Goal: Browse casually

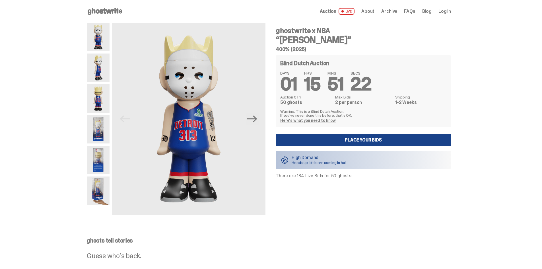
click at [101, 73] on img at bounding box center [98, 67] width 23 height 28
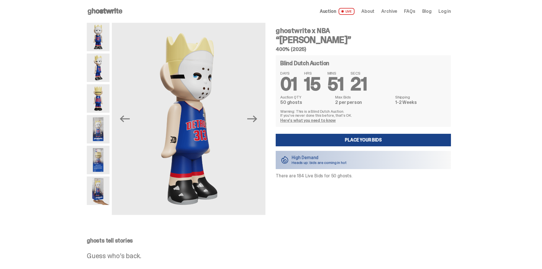
click at [100, 95] on img at bounding box center [98, 98] width 23 height 28
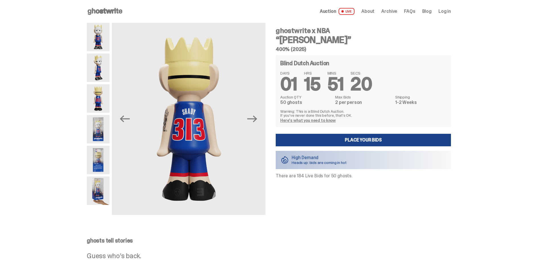
click at [101, 114] on div at bounding box center [98, 119] width 23 height 192
click at [97, 127] on img at bounding box center [98, 129] width 23 height 28
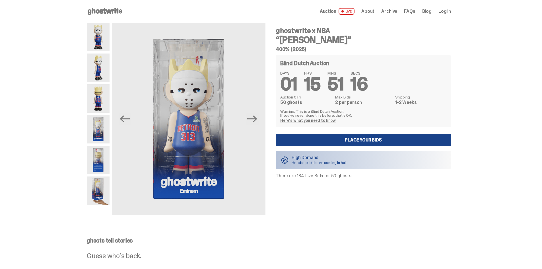
click at [101, 165] on img at bounding box center [98, 160] width 23 height 28
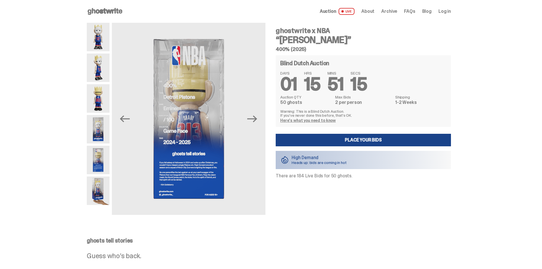
click at [98, 181] on img at bounding box center [98, 190] width 23 height 28
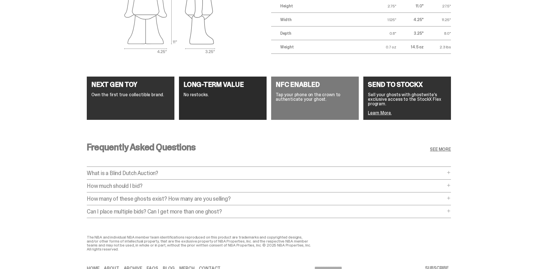
scroll to position [1054, 0]
